Goal: Information Seeking & Learning: Learn about a topic

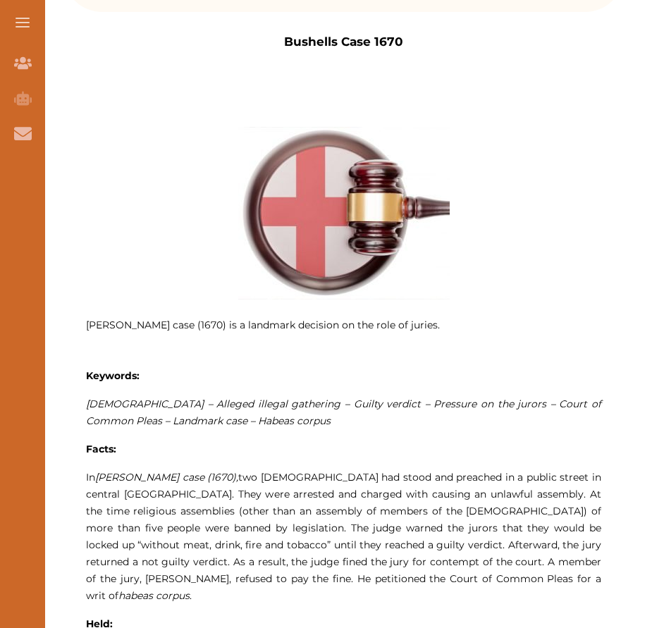
scroll to position [634, 0]
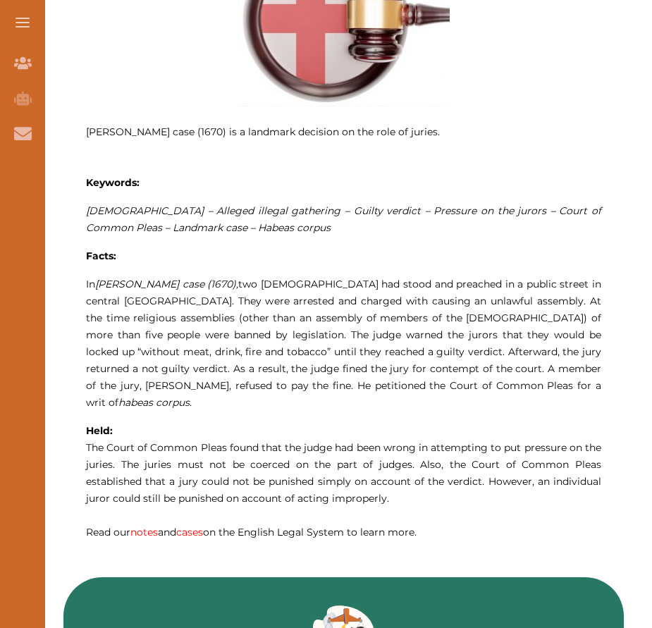
drag, startPoint x: 242, startPoint y: 278, endPoint x: 514, endPoint y: 278, distance: 272.6
click at [514, 278] on span "In [PERSON_NAME] case (1670), two [DEMOGRAPHIC_DATA] had stood and preached in …" at bounding box center [343, 343] width 515 height 131
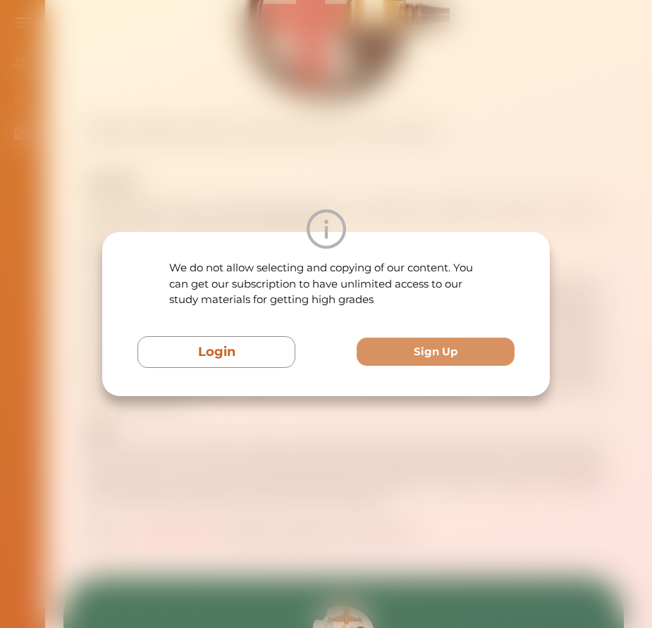
drag, startPoint x: 514, startPoint y: 282, endPoint x: 525, endPoint y: 283, distance: 10.6
click at [525, 283] on div "We do not allow selecting and copying of our content. You can get our subscript…" at bounding box center [325, 314] width 447 height 164
drag, startPoint x: 167, startPoint y: 393, endPoint x: 168, endPoint y: 440, distance: 46.5
click at [168, 439] on div "We do not allow selecting and copying of our content. You can get our subscript…" at bounding box center [326, 314] width 652 height 628
click at [168, 444] on div "We do not allow selecting and copying of our content. You can get our subscript…" at bounding box center [326, 314] width 652 height 628
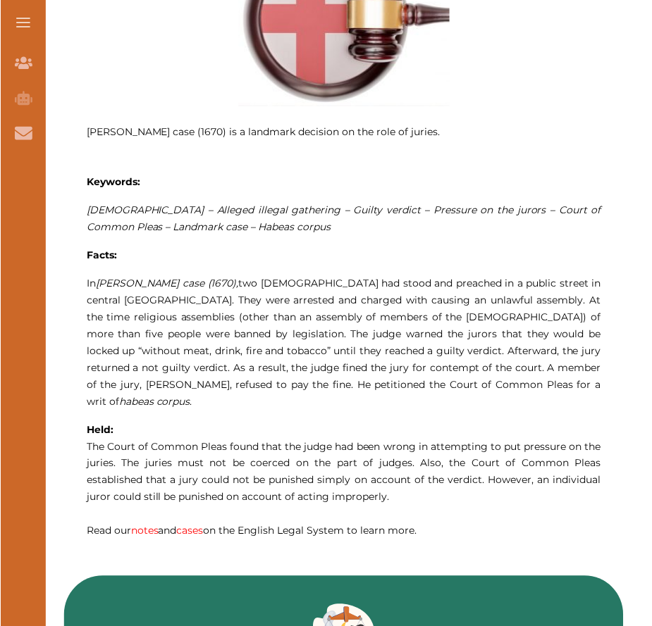
scroll to position [704, 0]
